Goal: Information Seeking & Learning: Learn about a topic

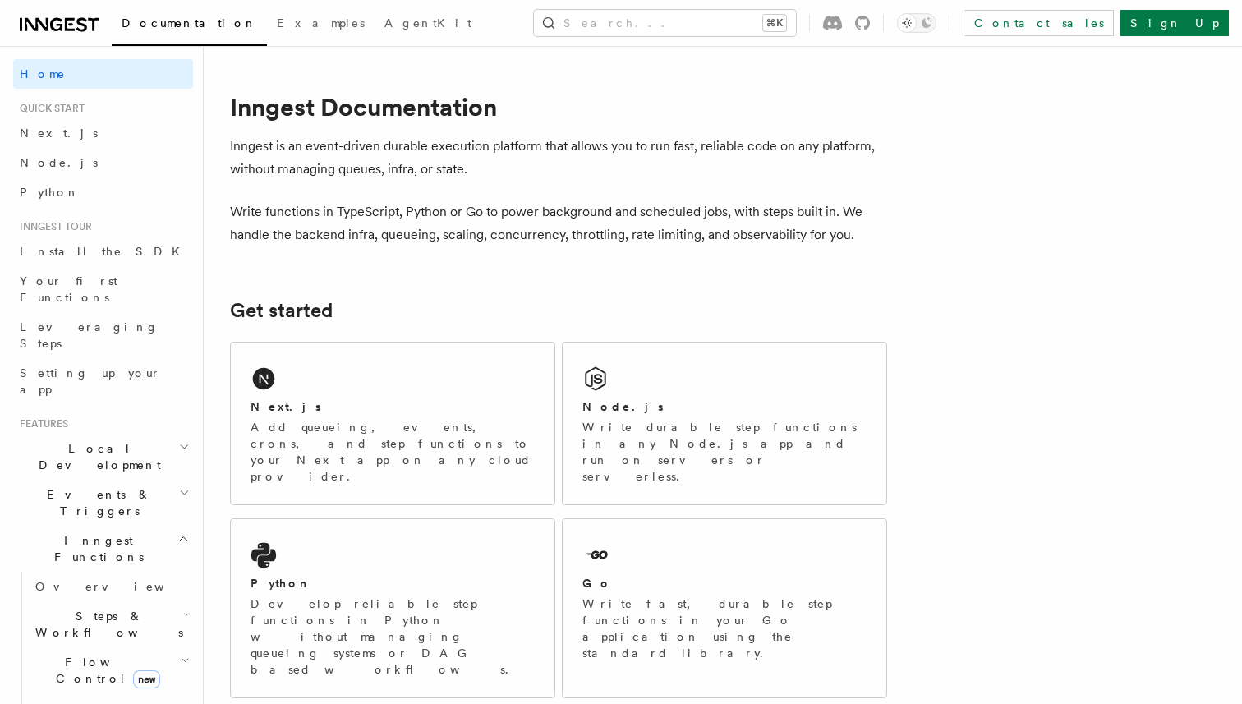
click at [49, 37] on div "Documentation Examples AgentKit Search... ⌘K Contact sales Sign Up" at bounding box center [621, 23] width 1242 height 46
click at [44, 30] on icon at bounding box center [37, 24] width 24 height 13
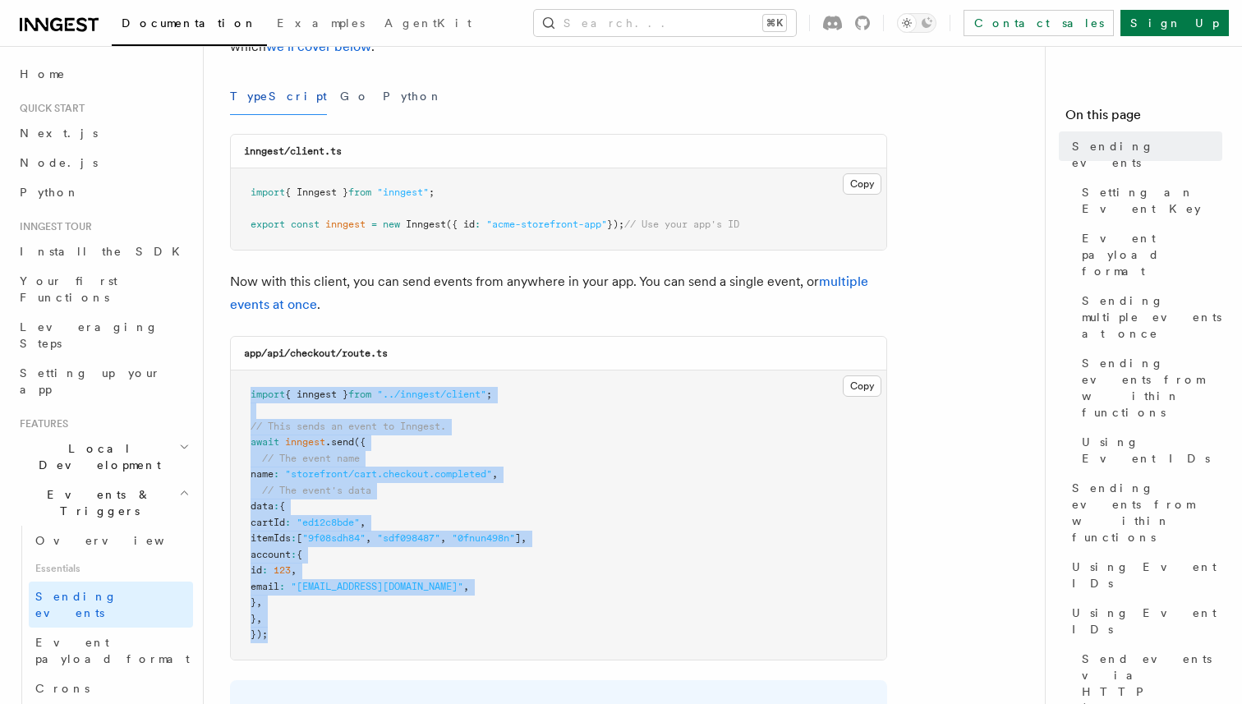
scroll to position [58, 0]
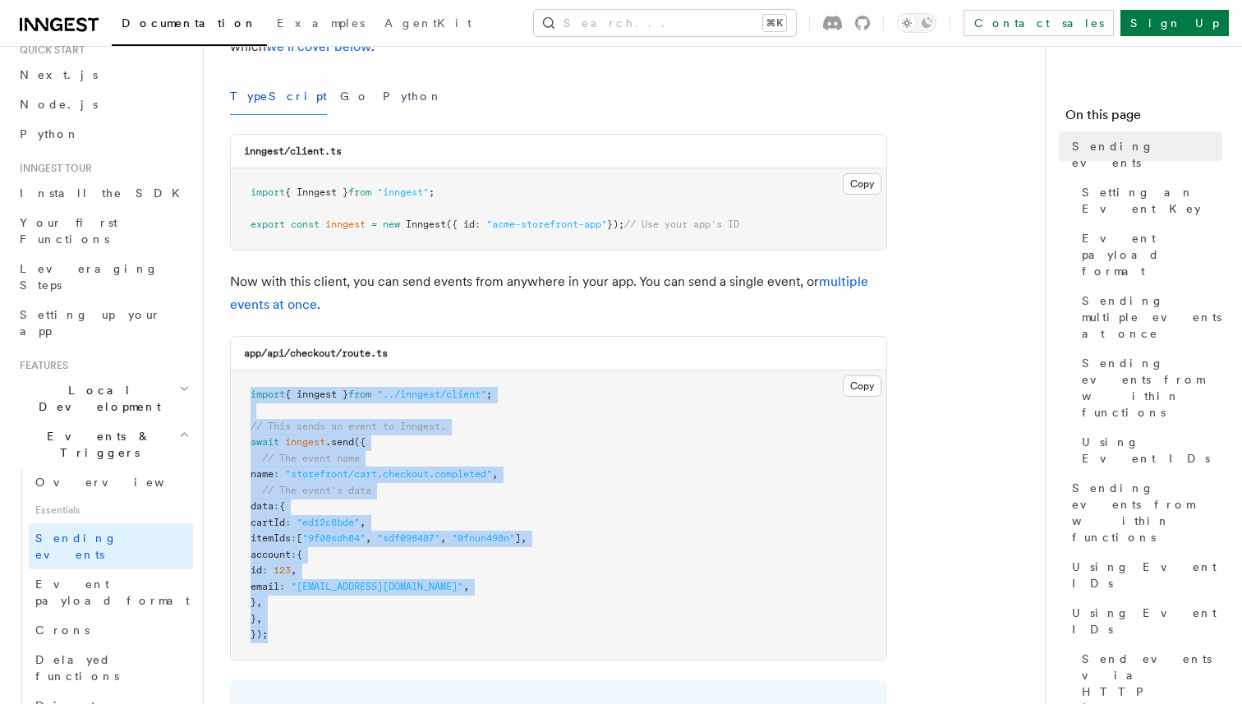
click at [599, 585] on pre "import { inngest } from "../inngest/client" ; // This sends an event to Inngest…" at bounding box center [558, 514] width 655 height 289
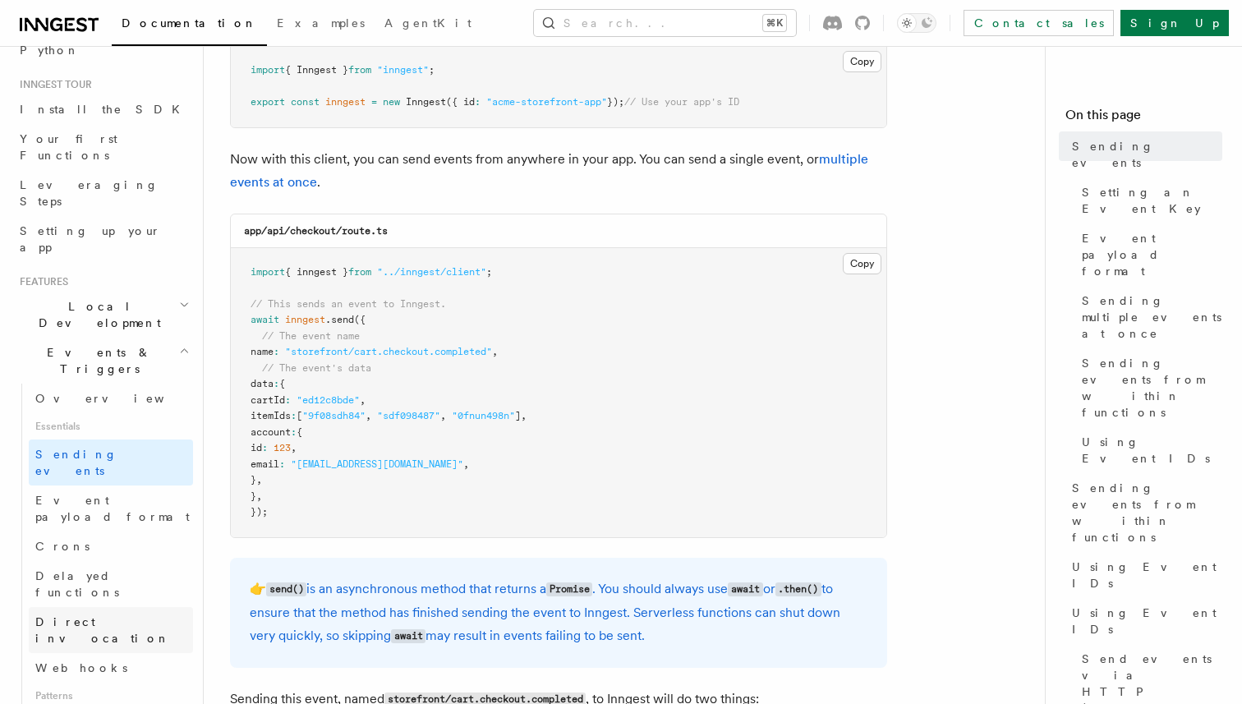
scroll to position [175, 0]
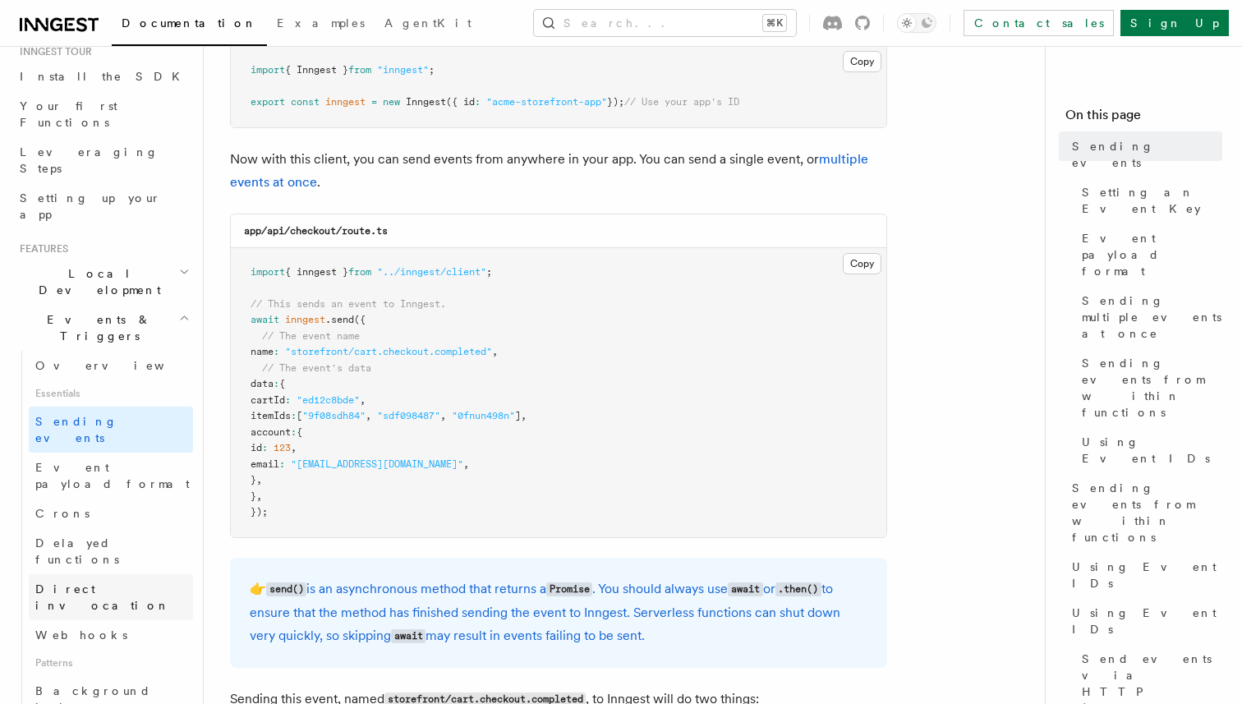
click at [104, 582] on span "Direct invocation" at bounding box center [102, 597] width 135 height 30
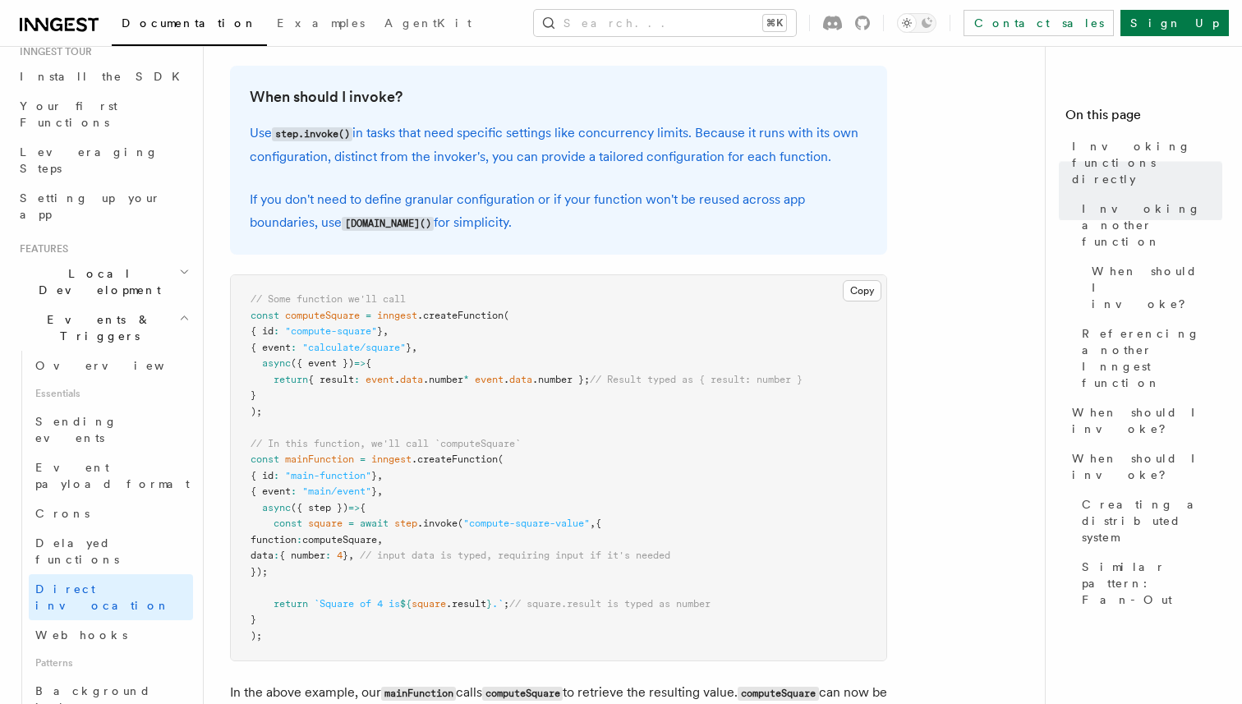
scroll to position [518, 0]
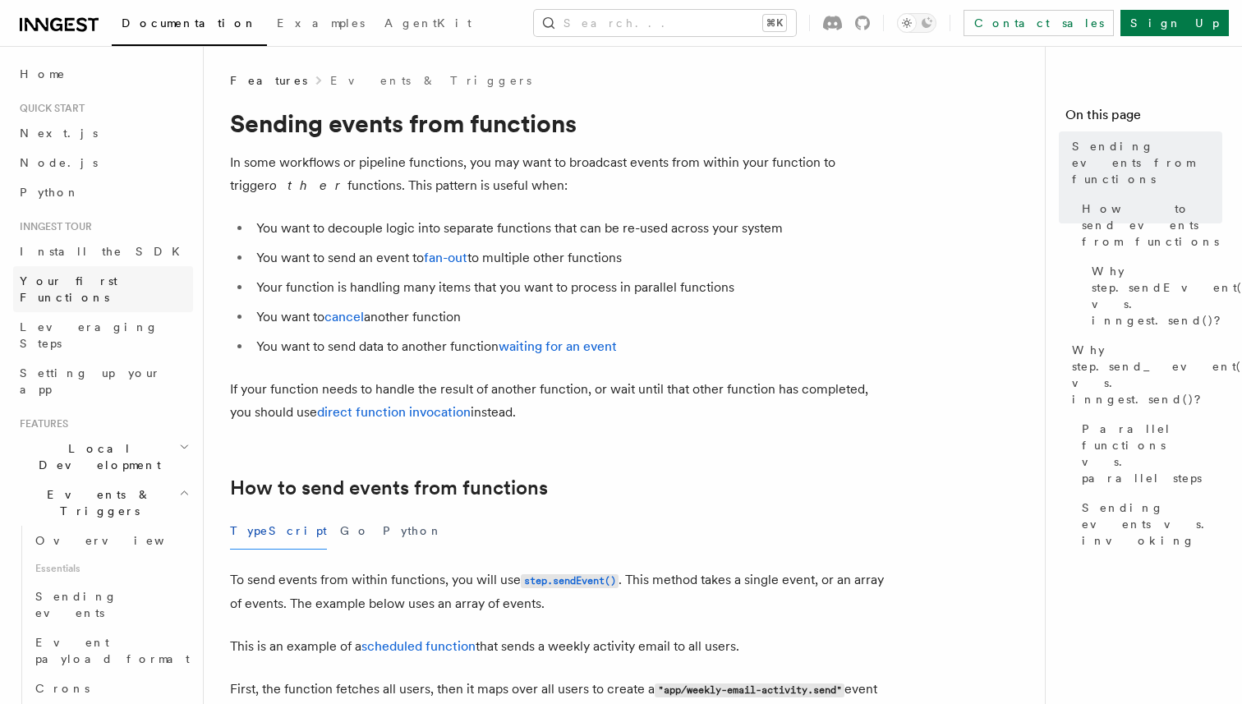
click at [93, 280] on span "Your first Functions" at bounding box center [69, 289] width 98 height 30
